Goal: Transaction & Acquisition: Purchase product/service

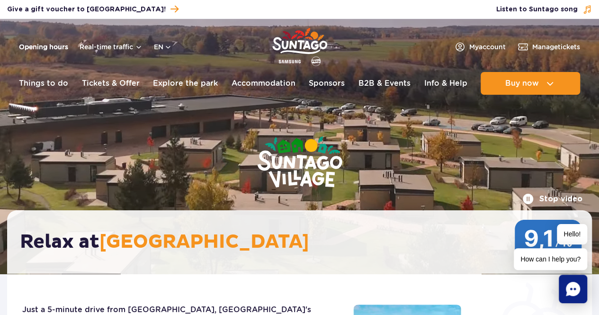
click at [41, 49] on link "Opening hours" at bounding box center [43, 46] width 49 height 9
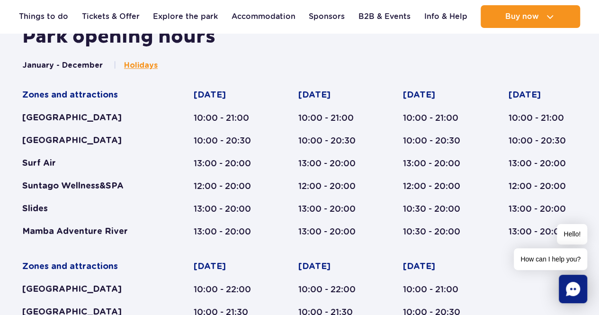
scroll to position [391, 0]
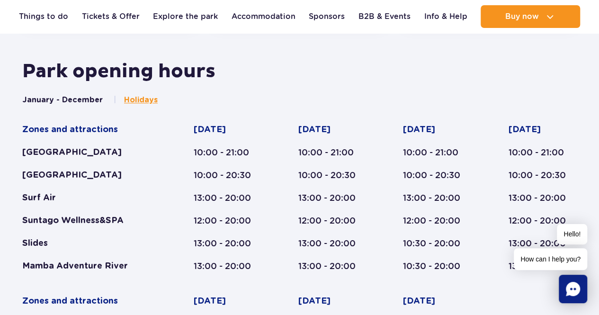
click at [124, 97] on span "Holidays" at bounding box center [141, 100] width 34 height 10
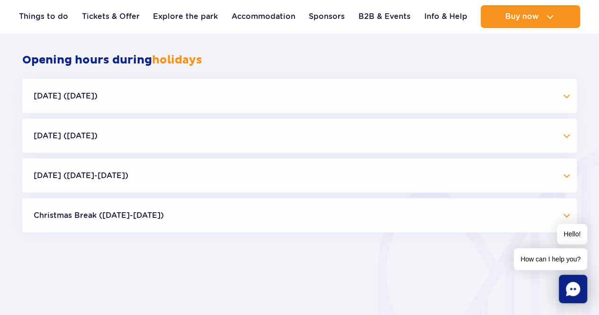
scroll to position [805, 0]
click at [133, 100] on button "Halloween (31.10.25)" at bounding box center [299, 95] width 554 height 34
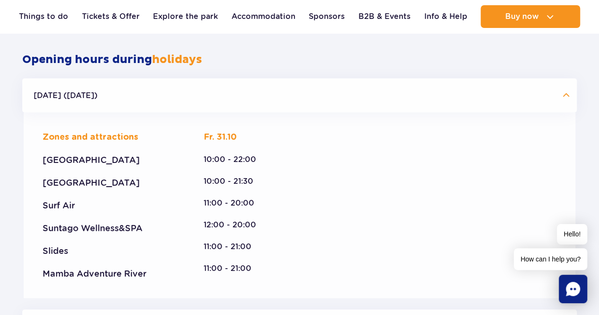
click at [133, 100] on button "Halloween (31.10.25)" at bounding box center [299, 95] width 554 height 34
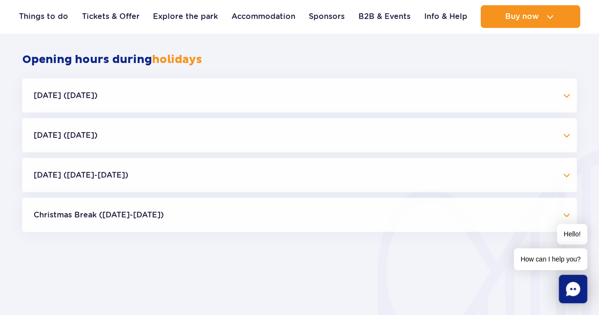
click at [133, 100] on button "Halloween (31.10.25)" at bounding box center [299, 95] width 554 height 34
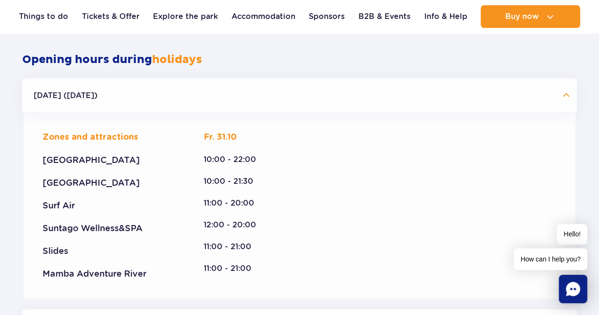
click at [133, 99] on button "Halloween (31.10.25)" at bounding box center [299, 95] width 554 height 34
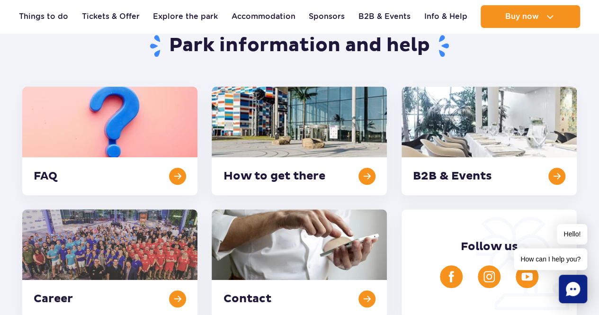
scroll to position [0, 0]
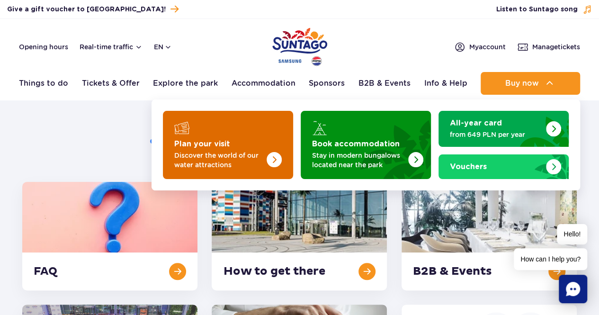
click at [270, 129] on img "Plan your visit" at bounding box center [255, 142] width 75 height 74
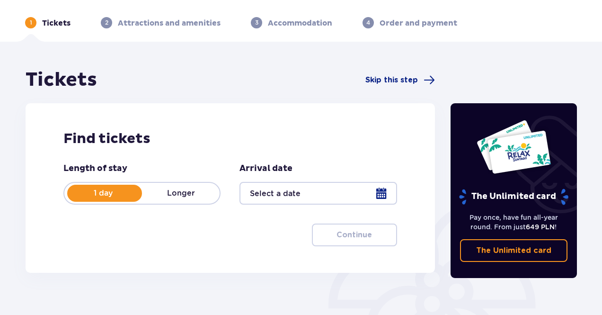
scroll to position [47, 0]
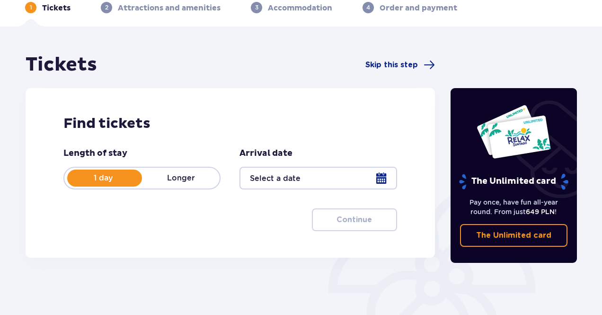
click at [192, 183] on div "1 day Longer" at bounding box center [141, 178] width 157 height 23
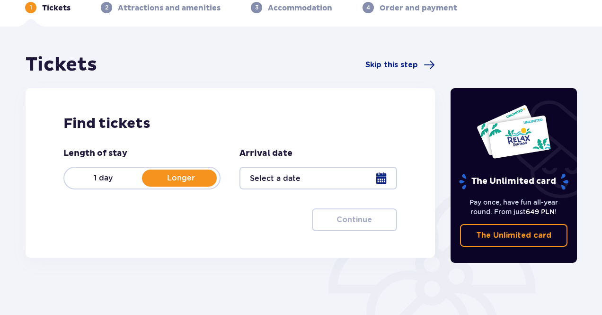
click at [307, 177] on div at bounding box center [318, 178] width 157 height 23
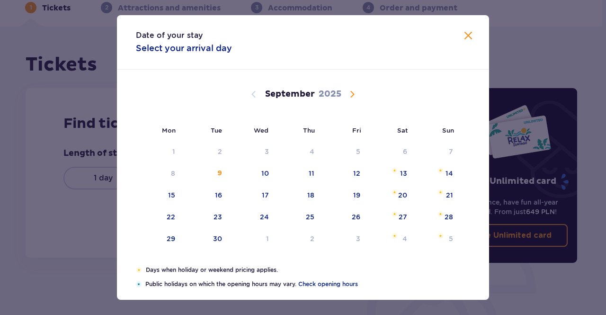
click at [345, 96] on div "[DATE] 28 29 30 31 1 2 3 4 5 6 7 8 9 10 11 12 13 14 15 16 17 18 19 20 21 22 23 …" at bounding box center [303, 168] width 372 height 196
click at [349, 94] on span "Calendar" at bounding box center [351, 94] width 11 height 11
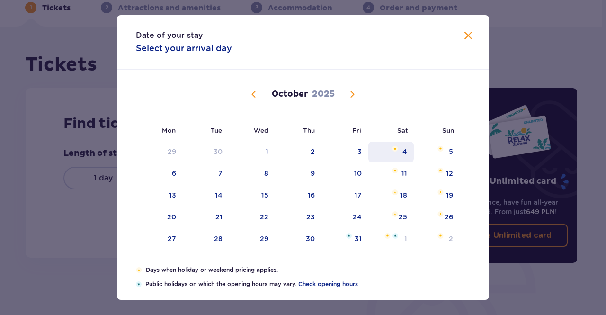
click at [399, 149] on div "4" at bounding box center [391, 152] width 46 height 21
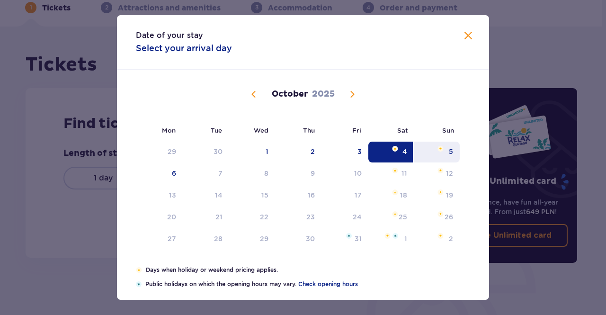
click at [426, 149] on div "5" at bounding box center [437, 152] width 46 height 21
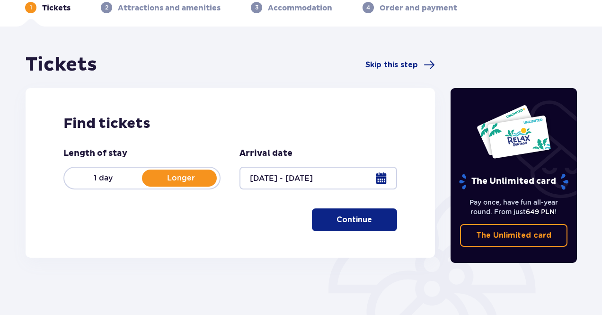
click at [300, 178] on div at bounding box center [318, 178] width 157 height 23
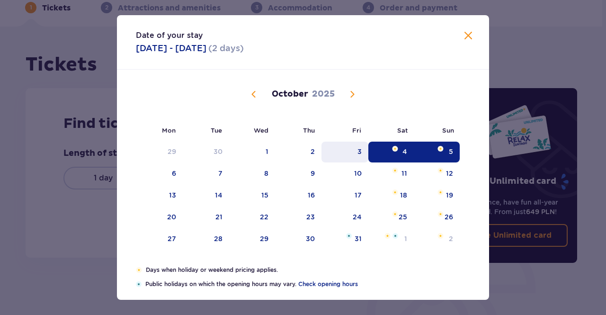
click at [361, 147] on div "3" at bounding box center [344, 152] width 47 height 21
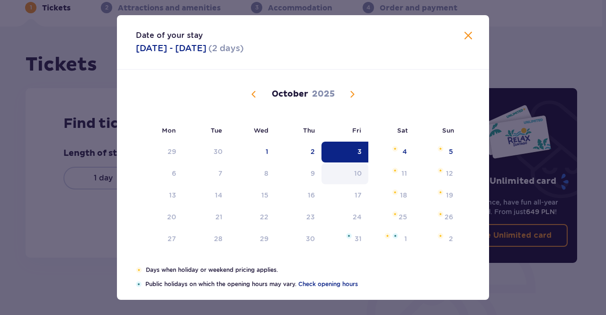
click at [357, 178] on div "10" at bounding box center [344, 173] width 47 height 21
click at [381, 148] on div "4" at bounding box center [391, 152] width 46 height 21
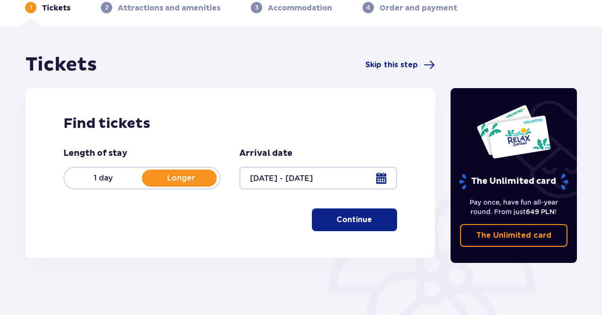
click at [380, 106] on div "Find tickets Length of stay 1 day Longer Arrival date [DATE] - [DATE] Continue" at bounding box center [230, 172] width 409 height 169
click at [289, 185] on div at bounding box center [318, 178] width 157 height 23
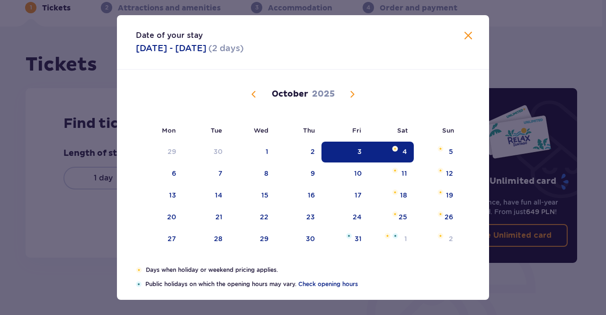
click at [363, 150] on div "3" at bounding box center [344, 152] width 47 height 21
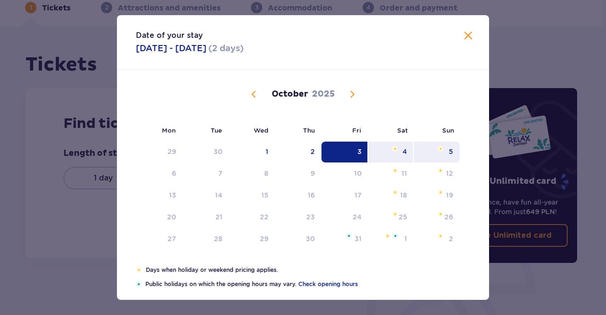
click at [447, 146] on div "5" at bounding box center [437, 152] width 46 height 21
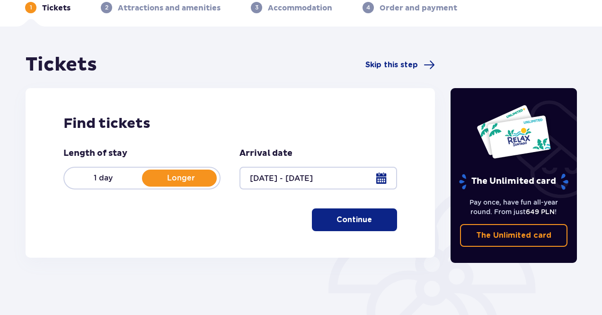
click at [272, 177] on div at bounding box center [318, 178] width 157 height 23
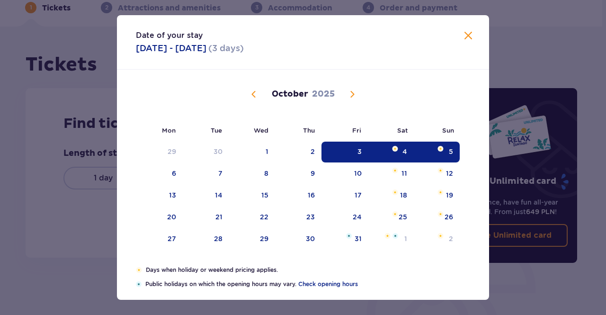
click at [393, 153] on div "4" at bounding box center [391, 152] width 46 height 21
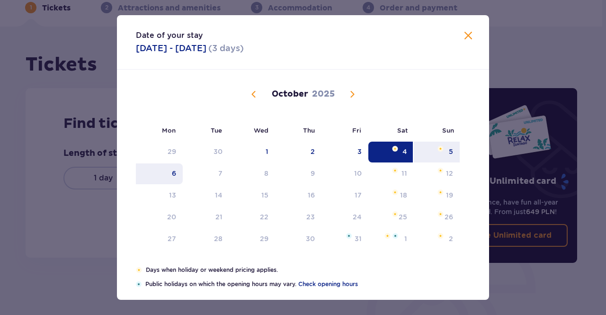
click at [168, 173] on div "6" at bounding box center [159, 173] width 47 height 21
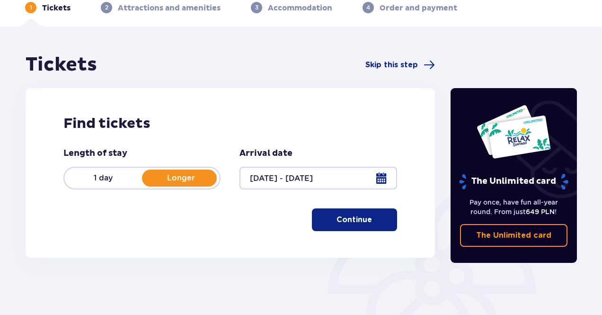
click at [350, 223] on p "Continue" at bounding box center [354, 219] width 35 height 10
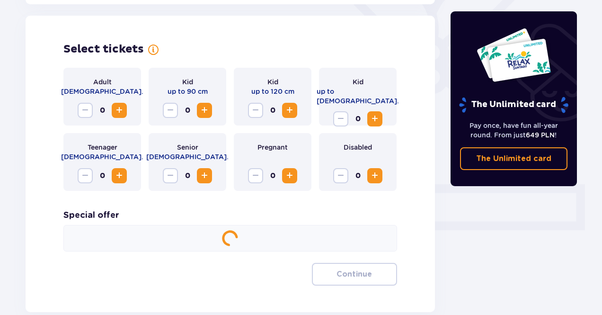
scroll to position [263, 0]
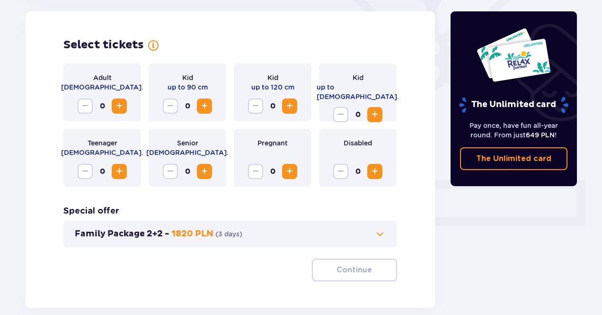
click at [287, 102] on span "Increase" at bounding box center [289, 105] width 11 height 11
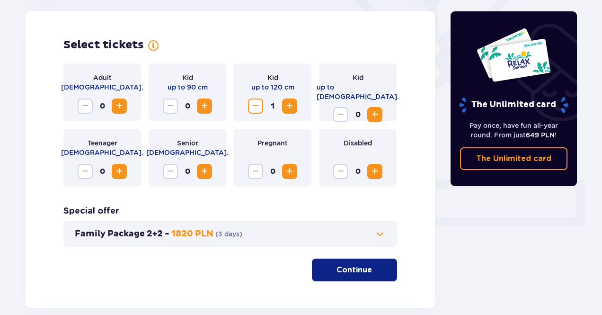
click at [126, 106] on button "Increase" at bounding box center [119, 105] width 15 height 15
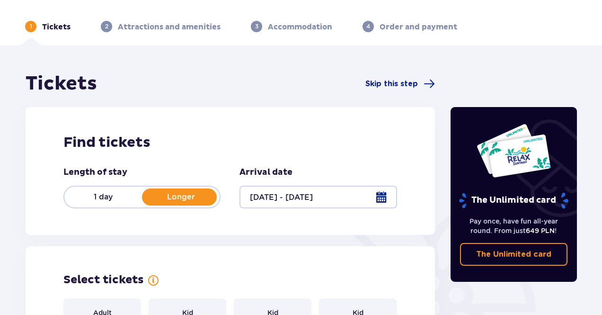
scroll to position [95, 0]
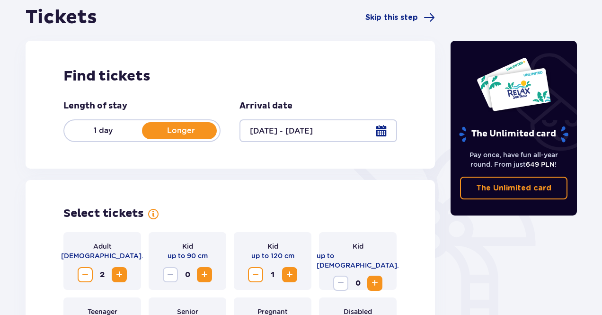
click at [292, 132] on div at bounding box center [318, 130] width 157 height 23
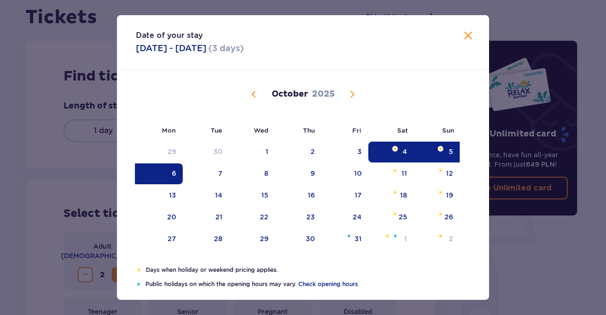
click at [467, 34] on span at bounding box center [467, 35] width 11 height 11
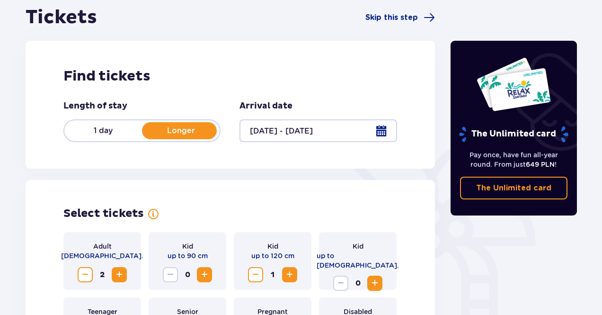
click at [315, 126] on div at bounding box center [318, 130] width 157 height 23
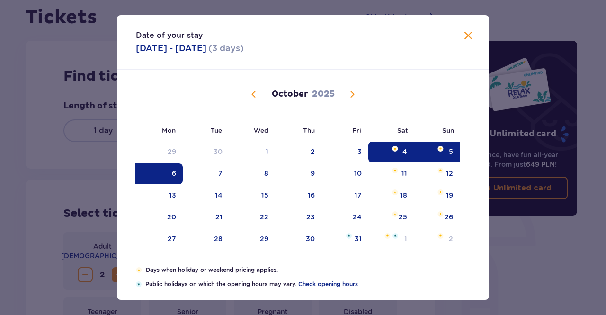
click at [467, 34] on span at bounding box center [467, 35] width 11 height 11
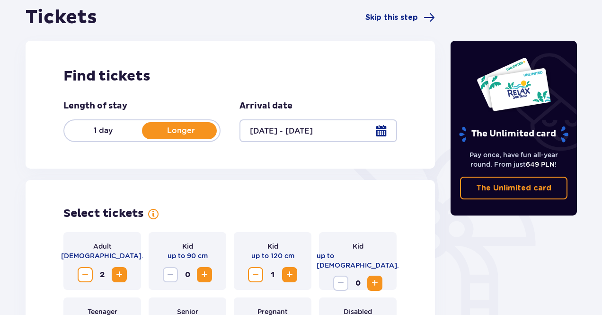
click at [285, 136] on div at bounding box center [318, 130] width 157 height 23
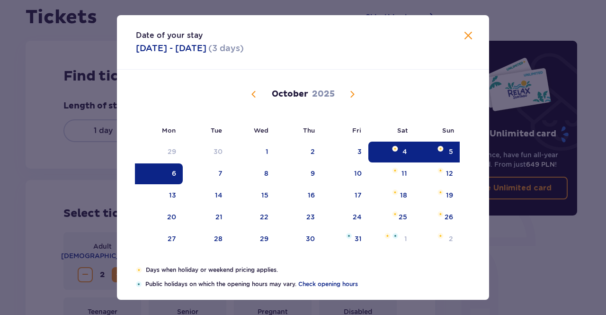
click at [402, 151] on div "4" at bounding box center [404, 151] width 5 height 9
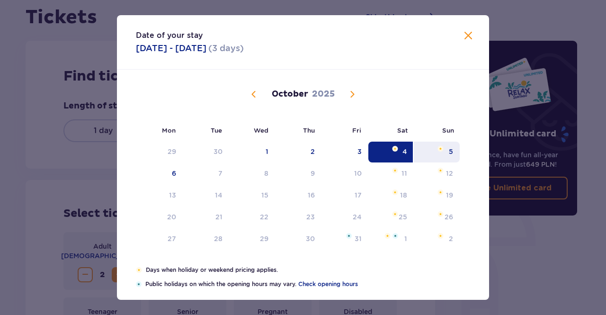
click at [437, 151] on img "Choose Sunday, October 5, 2025 as your check-out date. It’s available." at bounding box center [440, 149] width 6 height 6
type input "[DATE] - [DATE]"
